Goal: Task Accomplishment & Management: Manage account settings

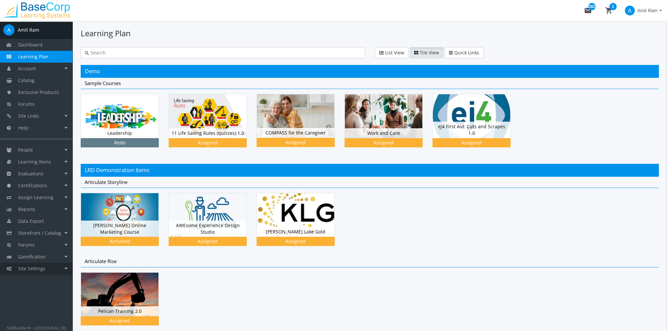
click at [49, 265] on link "Site Settings" at bounding box center [36, 268] width 72 height 12
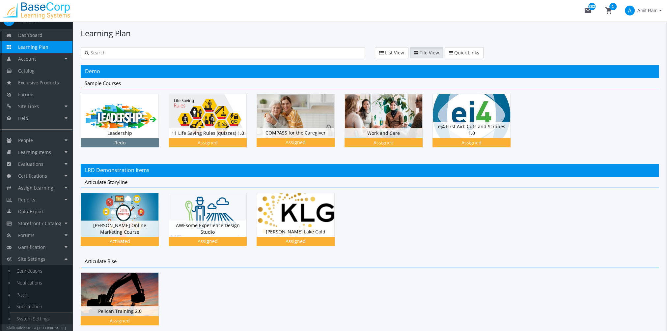
click at [45, 315] on link "System Settings" at bounding box center [41, 318] width 63 height 12
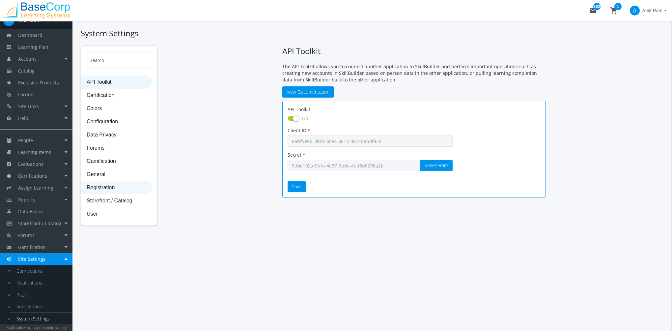
click at [102, 185] on span "Registration" at bounding box center [116, 187] width 70 height 13
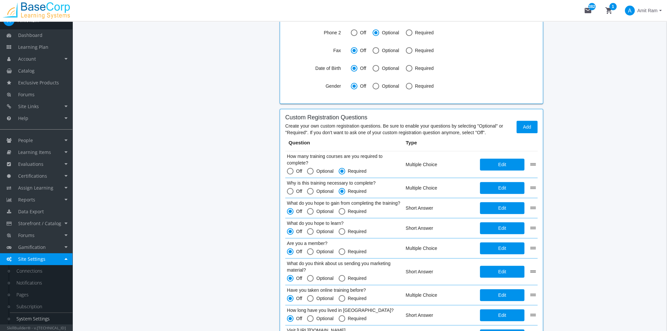
scroll to position [672, 0]
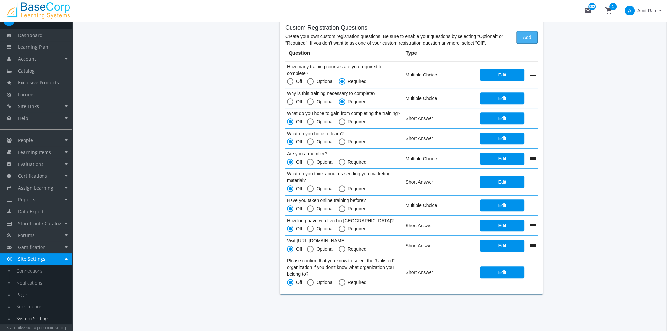
click at [524, 36] on span "Add" at bounding box center [527, 37] width 10 height 12
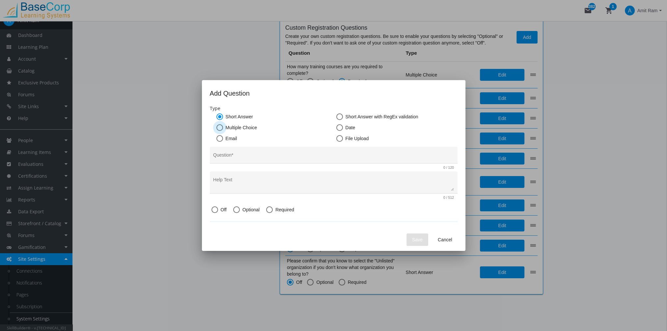
click at [242, 127] on span "Multiple Choice" at bounding box center [240, 127] width 34 height 7
click at [223, 127] on input "Multiple Choice" at bounding box center [219, 128] width 7 height 7
radio input "true"
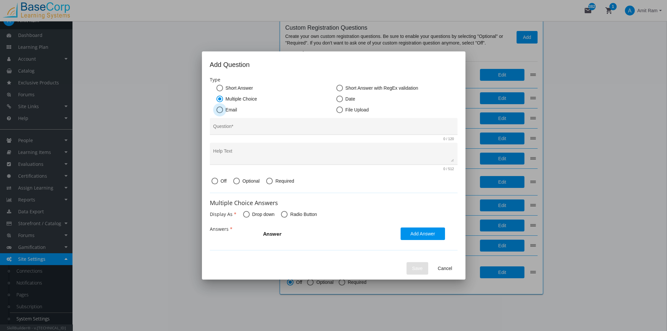
click at [234, 111] on span "Email" at bounding box center [230, 109] width 14 height 7
click at [223, 111] on input "Email" at bounding box center [219, 111] width 7 height 7
radio input "true"
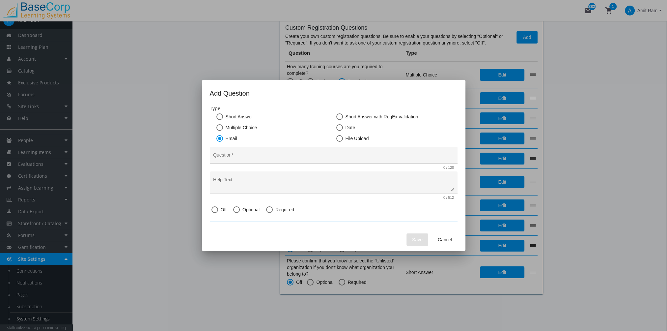
click at [251, 155] on input "Question *" at bounding box center [333, 157] width 241 height 5
type input "E"
type input "Test"
click at [234, 211] on span at bounding box center [236, 209] width 7 height 7
click at [234, 211] on input "Optional" at bounding box center [236, 210] width 7 height 7
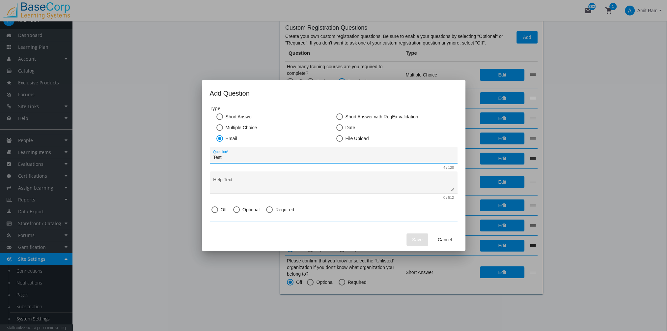
radio input "true"
click at [413, 241] on span "Save" at bounding box center [417, 239] width 11 height 12
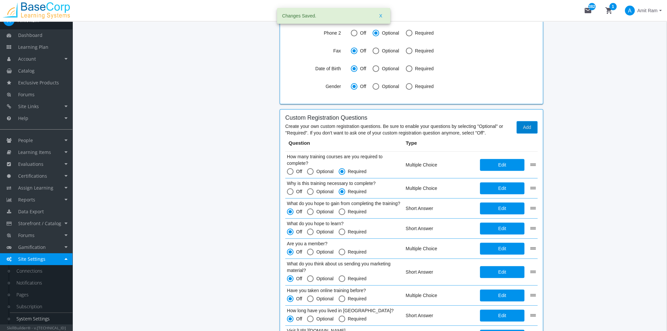
scroll to position [573, 0]
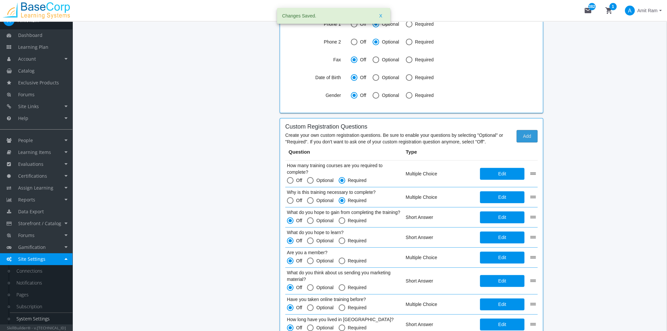
click at [526, 139] on span "Add" at bounding box center [527, 136] width 10 height 12
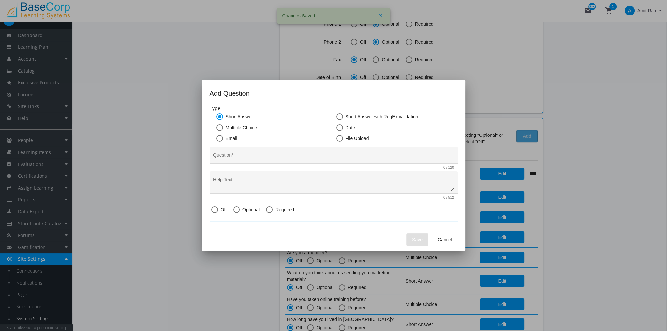
scroll to position [0, 0]
click at [340, 126] on span at bounding box center [339, 127] width 7 height 7
click at [340, 126] on input "Date" at bounding box center [339, 128] width 7 height 7
radio input "true"
click at [262, 152] on div "Question *" at bounding box center [333, 156] width 241 height 13
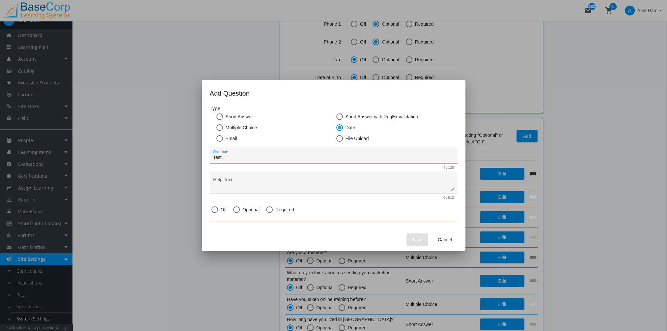
type input "Test"
click at [235, 211] on span at bounding box center [236, 209] width 7 height 7
click at [235, 211] on input "Optional" at bounding box center [236, 210] width 7 height 7
radio input "true"
click at [421, 240] on span "Save" at bounding box center [417, 239] width 11 height 12
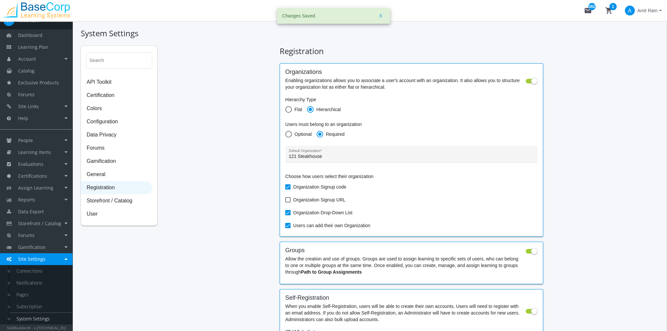
scroll to position [573, 0]
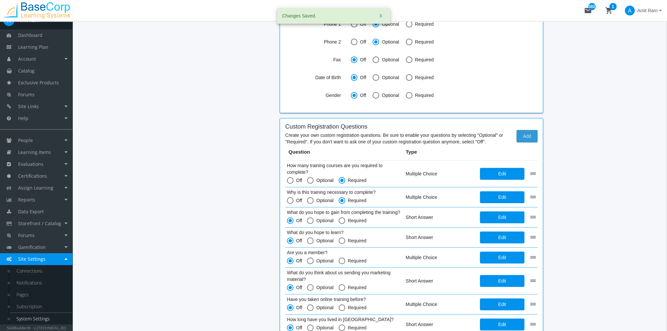
click at [526, 138] on span "Add" at bounding box center [527, 136] width 10 height 12
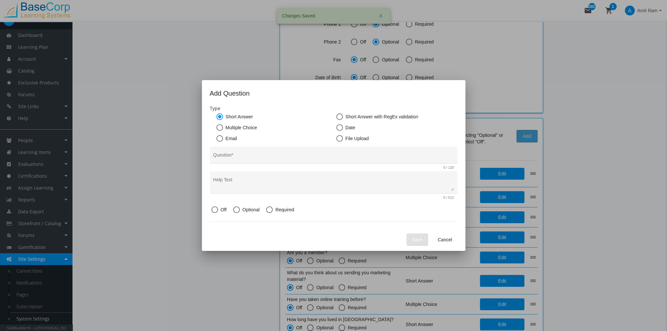
scroll to position [0, 0]
click at [366, 138] on span "File Upload" at bounding box center [356, 138] width 26 height 7
click at [343, 138] on input "File Upload" at bounding box center [339, 139] width 7 height 7
radio input "true"
click at [242, 157] on input "Question *" at bounding box center [333, 157] width 241 height 5
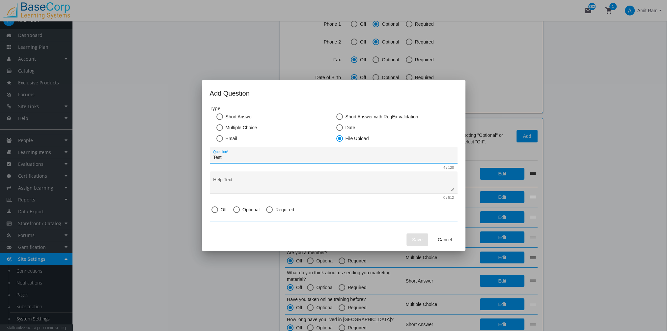
type input "Test"
click at [236, 209] on span at bounding box center [236, 209] width 7 height 7
click at [236, 209] on input "Optional" at bounding box center [236, 210] width 7 height 7
radio input "true"
click at [413, 242] on span "Save" at bounding box center [417, 239] width 11 height 12
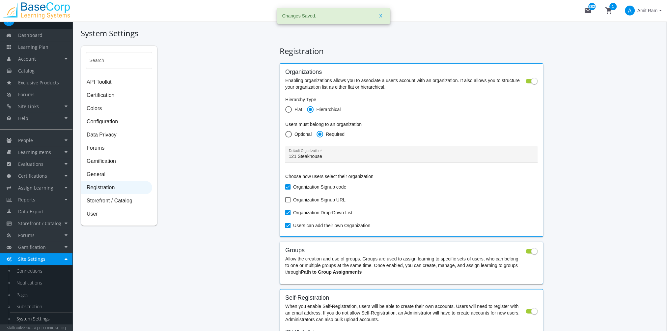
scroll to position [573, 0]
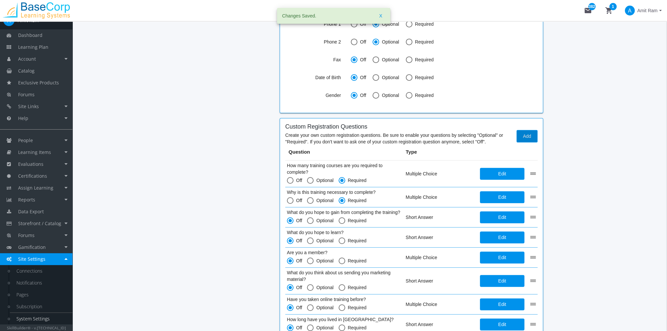
click at [648, 9] on span "Amit Ram" at bounding box center [647, 11] width 20 height 12
click at [639, 55] on link "Sign Out" at bounding box center [634, 58] width 60 height 7
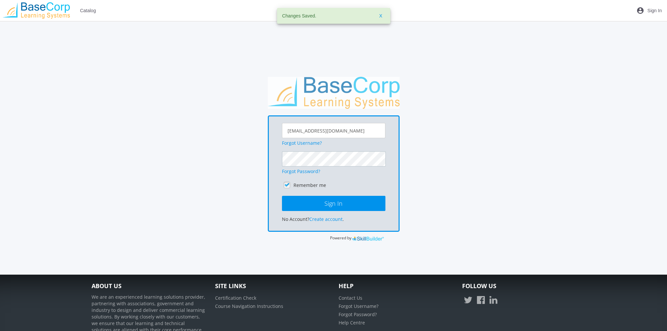
click at [282, 196] on button "Sign In" at bounding box center [333, 203] width 103 height 15
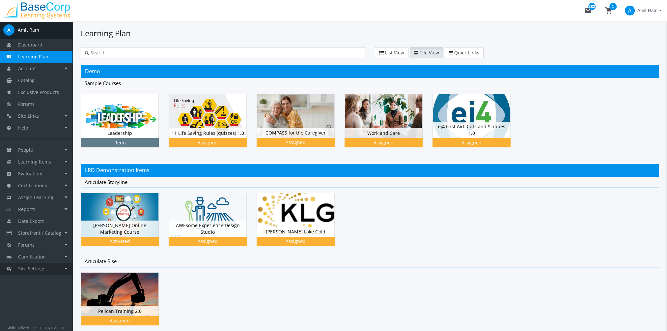
click at [56, 269] on link "Site Settings" at bounding box center [36, 268] width 72 height 12
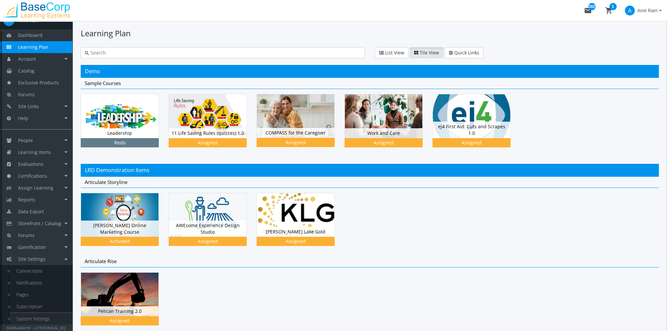
click at [48, 315] on link "System Settings" at bounding box center [41, 318] width 63 height 12
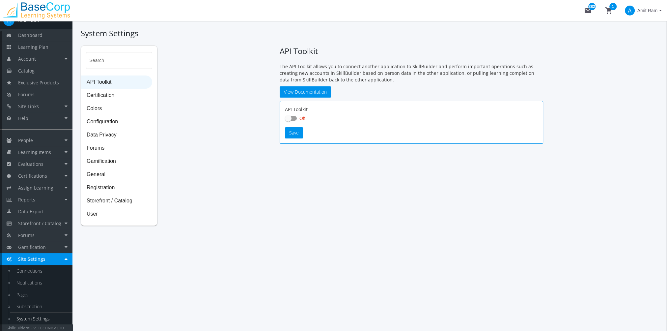
checkbox input "true"
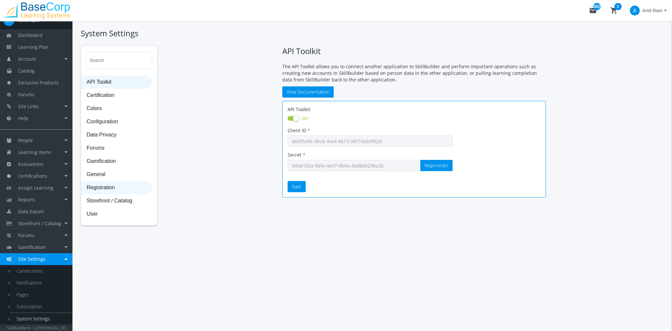
click at [105, 191] on span "Registration" at bounding box center [116, 187] width 70 height 13
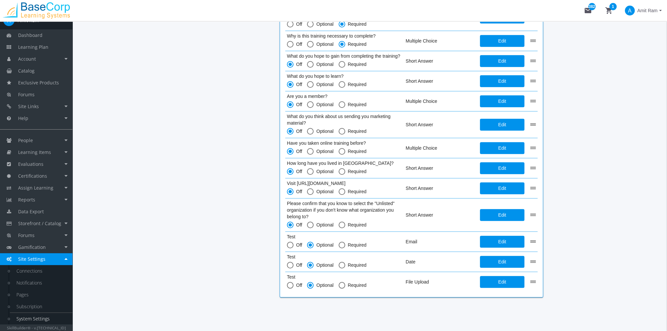
scroll to position [731, 0]
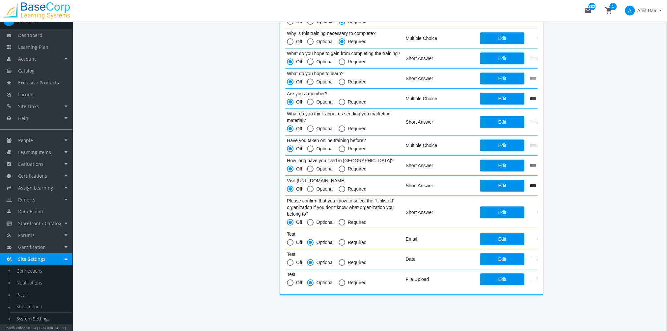
click at [347, 242] on span "Required" at bounding box center [355, 242] width 21 height 7
click at [345, 242] on input "Required" at bounding box center [341, 243] width 7 height 7
radio input "true"
click at [345, 255] on div "Test Off Optional Required" at bounding box center [344, 259] width 115 height 16
click at [345, 261] on span "Required" at bounding box center [355, 262] width 21 height 7
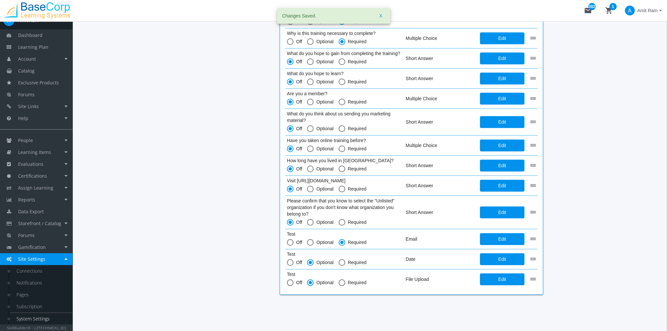
click at [345, 261] on input "Required" at bounding box center [341, 263] width 7 height 7
radio input "true"
click at [341, 279] on span at bounding box center [341, 282] width 7 height 7
click at [341, 280] on input "Required" at bounding box center [341, 283] width 7 height 7
radio input "true"
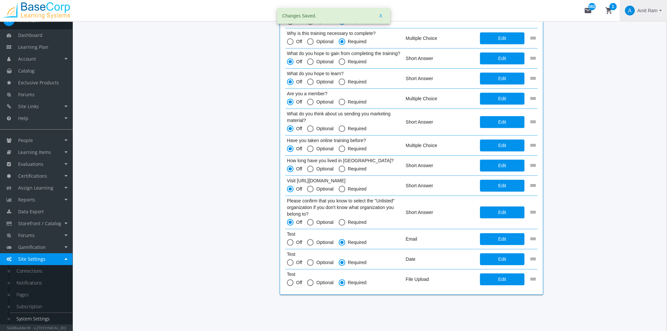
click at [650, 12] on span "Amit Ram" at bounding box center [647, 11] width 20 height 12
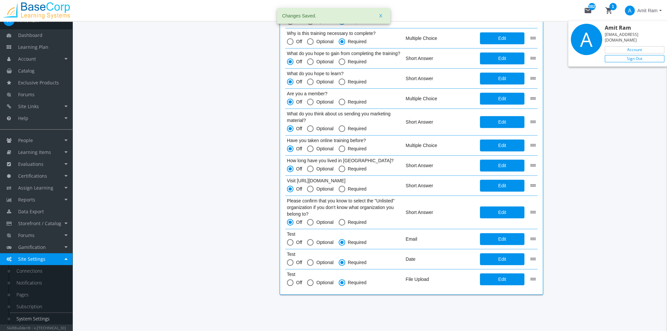
click at [644, 55] on link "Sign Out" at bounding box center [634, 58] width 60 height 7
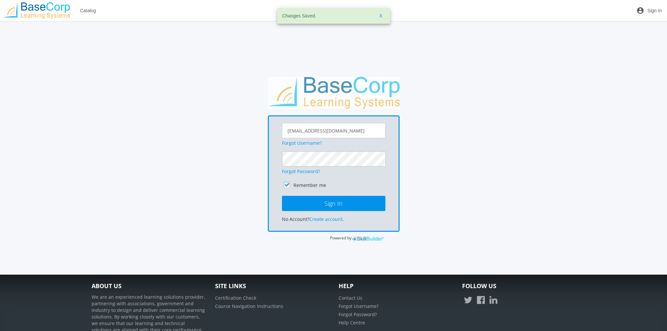
click at [282, 196] on button "Sign In" at bounding box center [333, 203] width 103 height 15
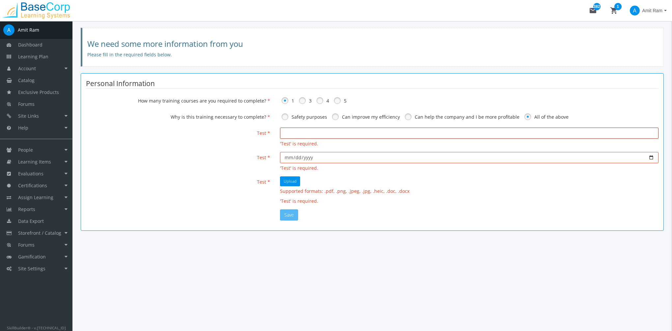
click at [293, 133] on input "email" at bounding box center [469, 132] width 378 height 11
click at [303, 158] on input "date" at bounding box center [469, 157] width 378 height 11
click at [290, 157] on input "date" at bounding box center [469, 157] width 378 height 11
